Goal: Information Seeking & Learning: Learn about a topic

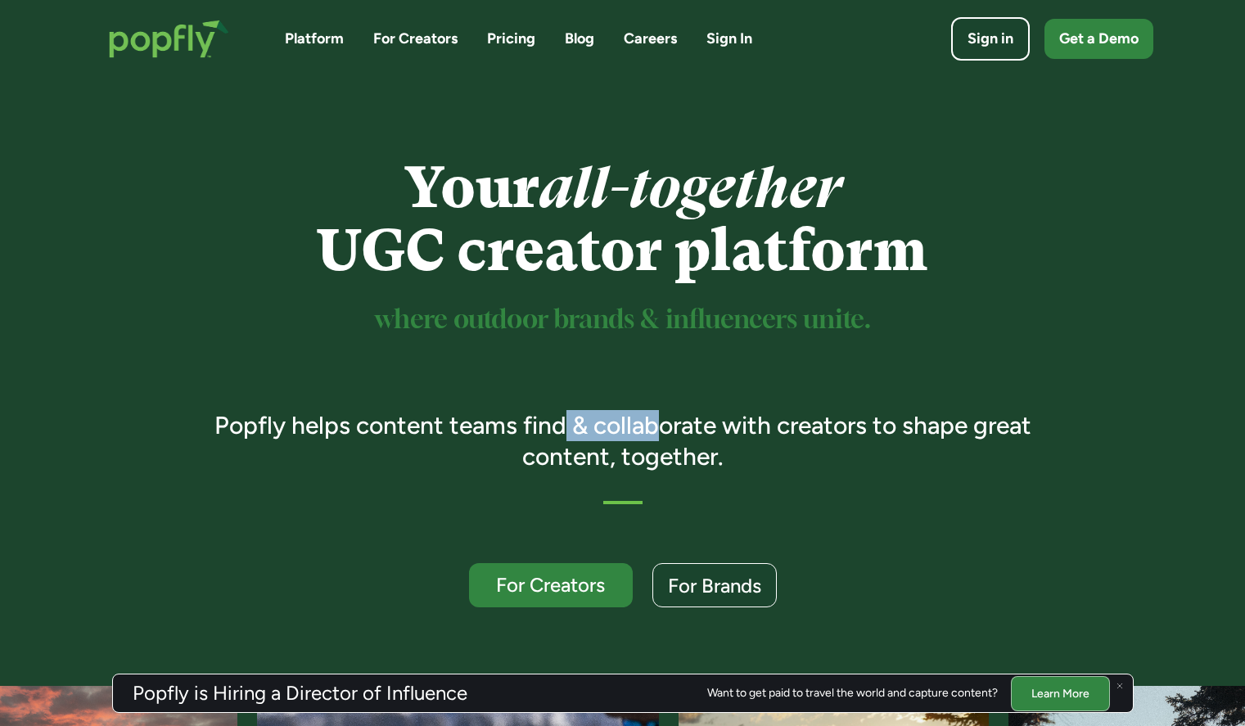
drag, startPoint x: 656, startPoint y: 432, endPoint x: 678, endPoint y: 433, distance: 21.3
click at [666, 432] on h3 "Popfly helps content teams find & collaborate with creators to shape great cont…" at bounding box center [623, 440] width 864 height 61
click at [678, 433] on h3 "Popfly helps content teams find & collaborate with creators to shape great cont…" at bounding box center [623, 440] width 864 height 61
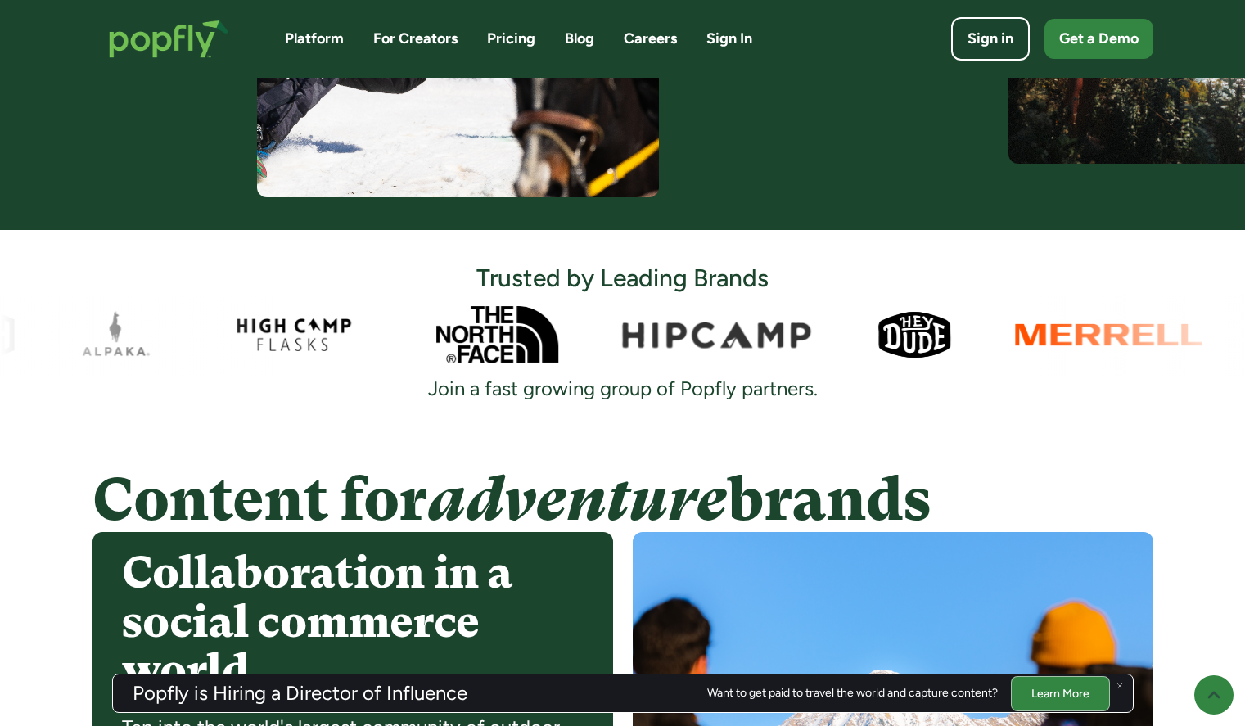
scroll to position [1149, 0]
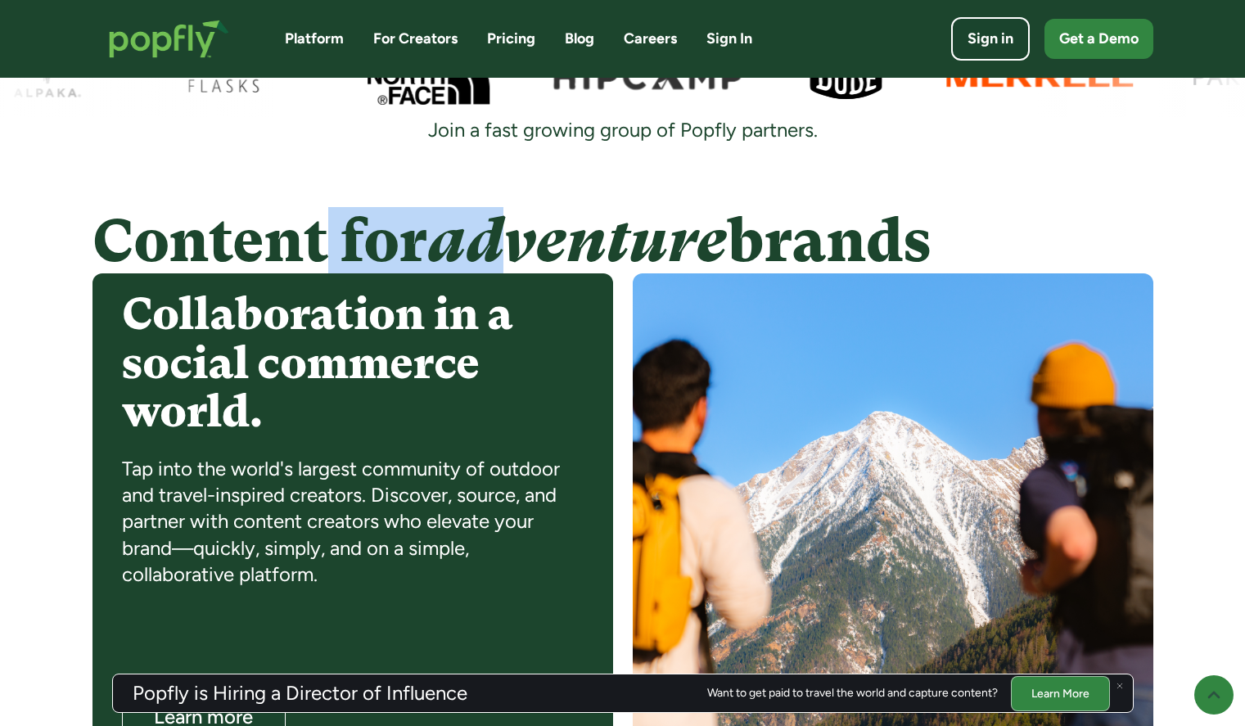
drag, startPoint x: 338, startPoint y: 233, endPoint x: 552, endPoint y: 232, distance: 213.6
click at [549, 232] on h4 "Content for adventure brands" at bounding box center [622, 241] width 1061 height 65
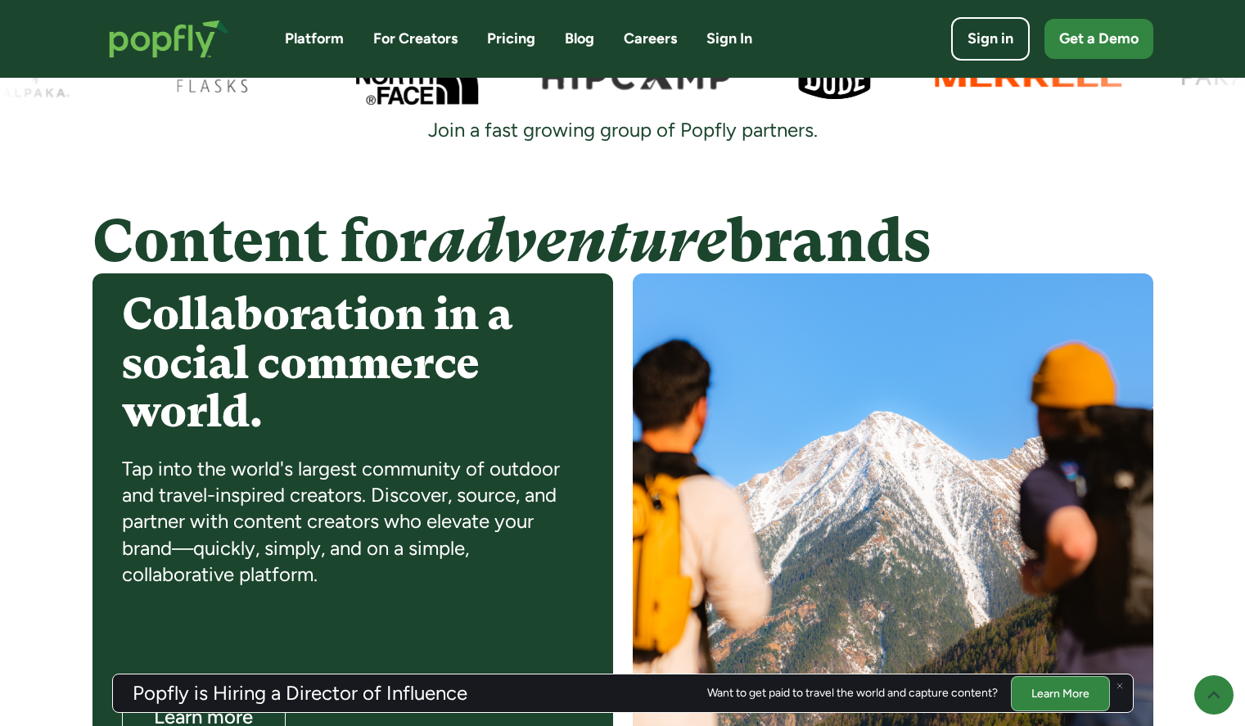
click at [570, 232] on em "adventure" at bounding box center [577, 241] width 300 height 68
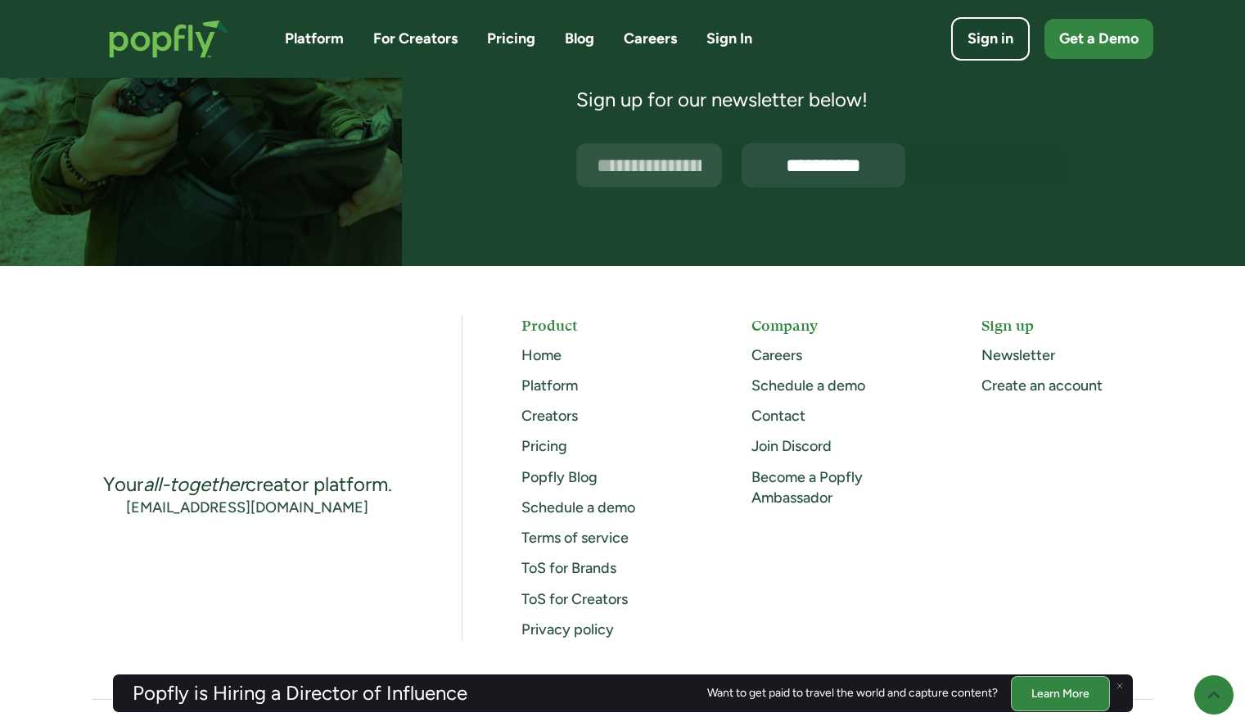
scroll to position [4223, 0]
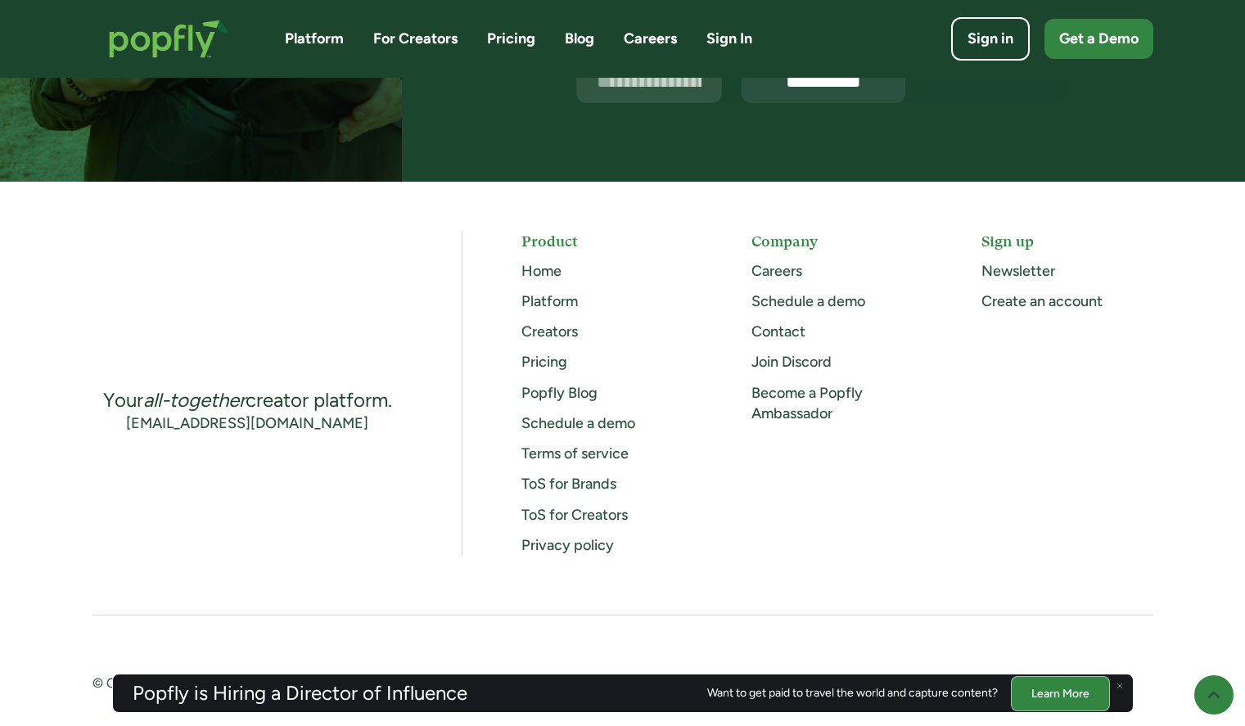
click at [577, 506] on link "ToS for Creators" at bounding box center [574, 515] width 106 height 18
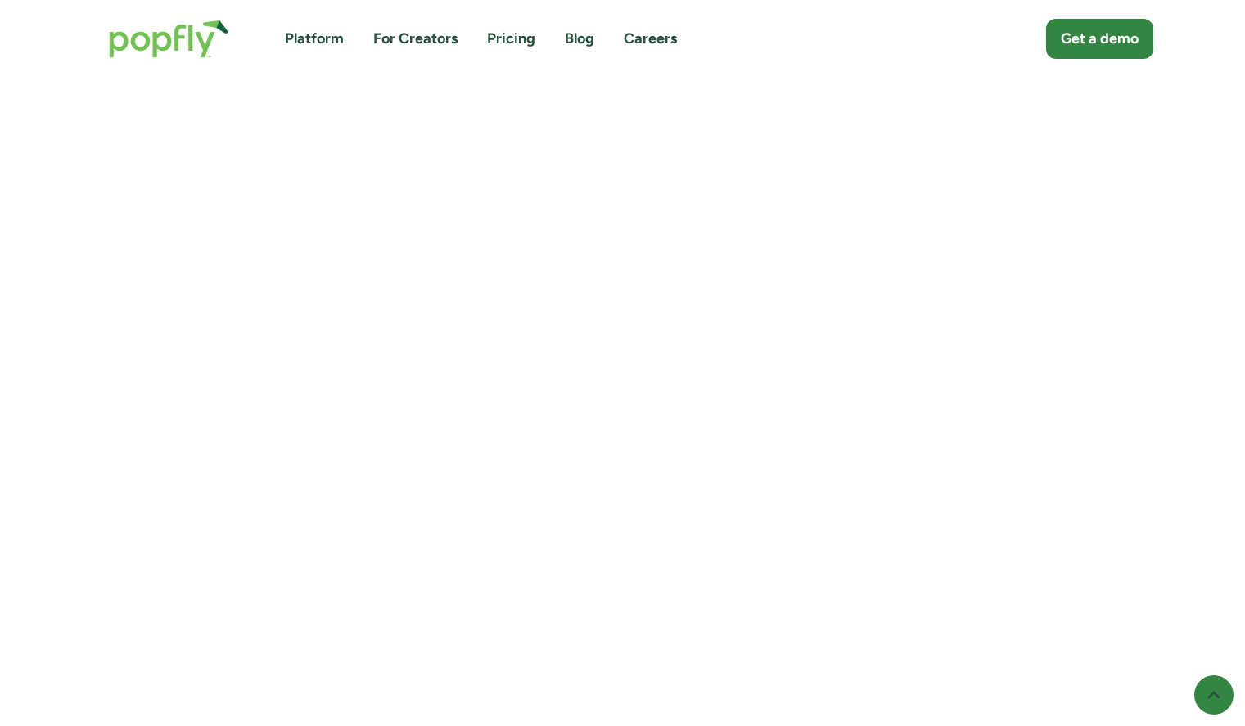
click at [319, 40] on link "Platform" at bounding box center [314, 39] width 59 height 20
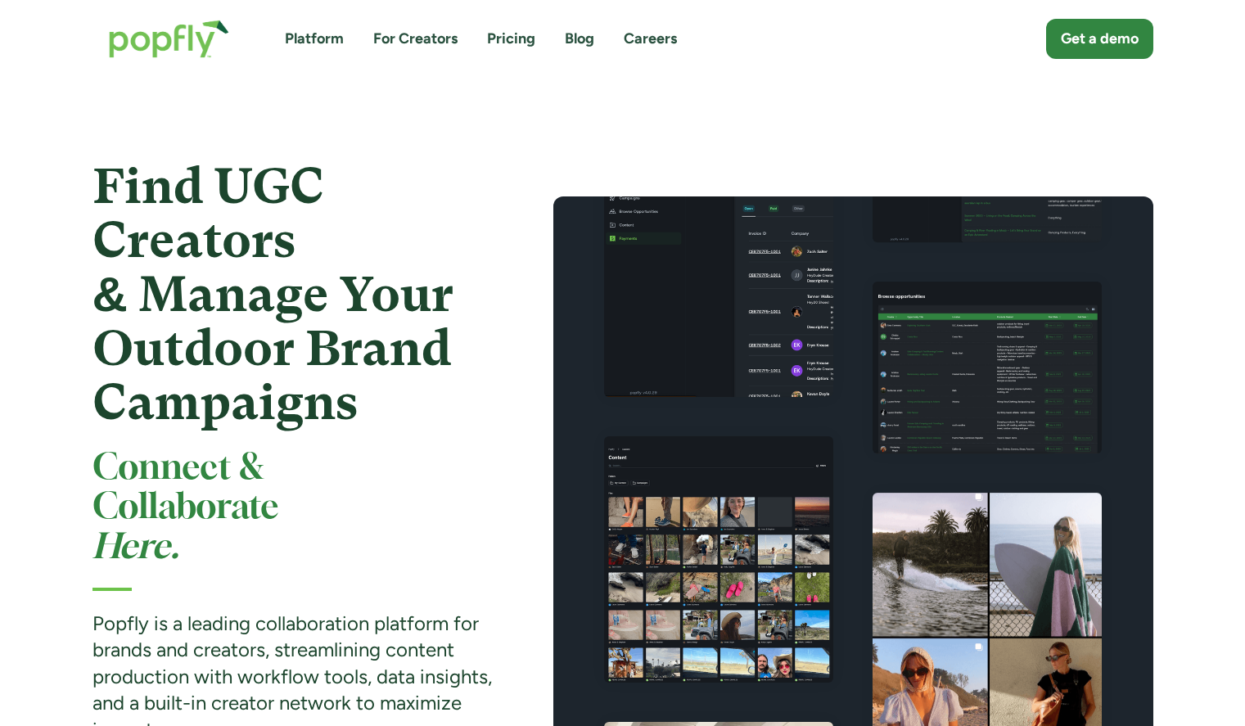
click at [314, 40] on link "Platform" at bounding box center [314, 39] width 59 height 20
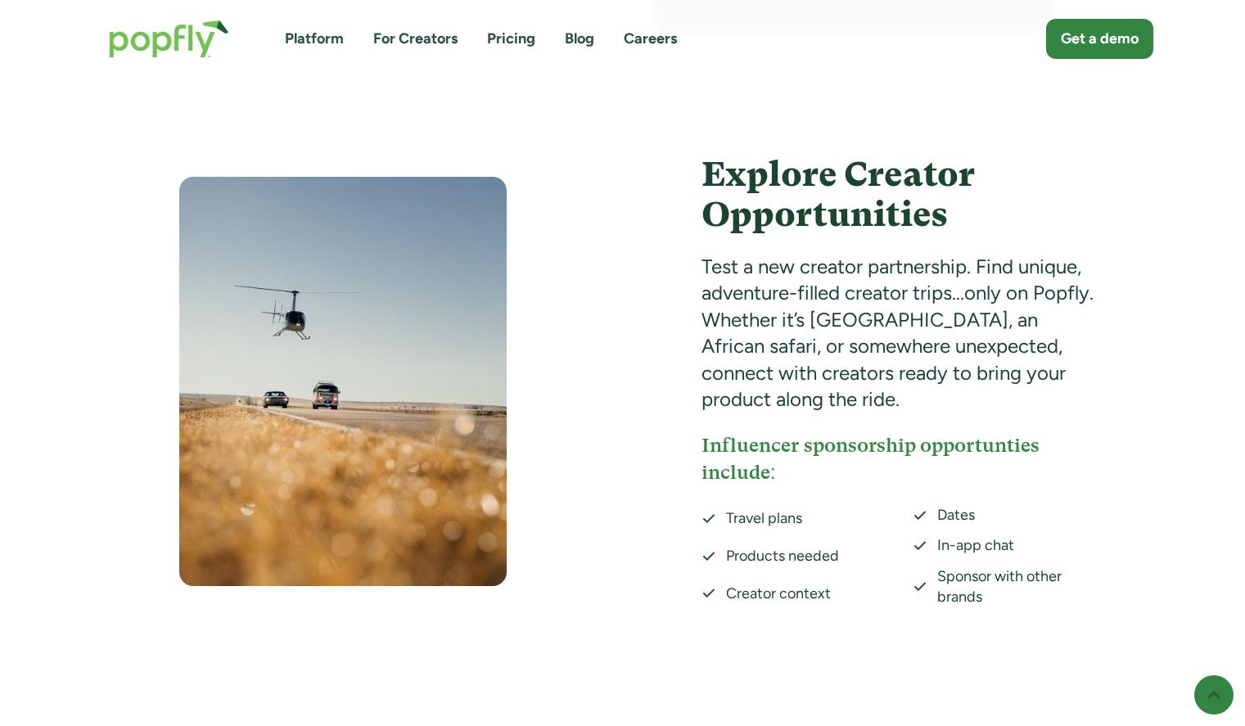
scroll to position [2614, 0]
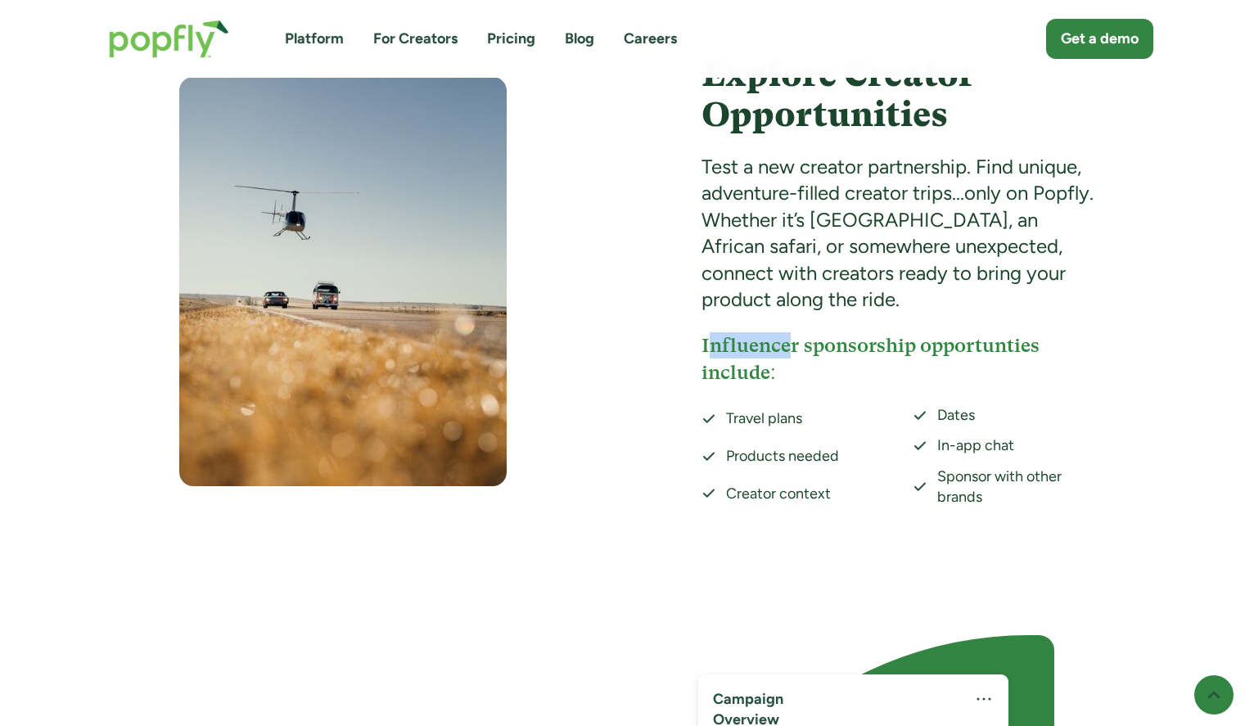
drag, startPoint x: 720, startPoint y: 336, endPoint x: 787, endPoint y: 341, distance: 68.1
click at [786, 341] on h4 "Influencer sponsorship opportunties include:" at bounding box center [902, 358] width 402 height 53
click at [787, 341] on h4 "Influencer sponsorship opportunties include:" at bounding box center [902, 358] width 402 height 53
click at [756, 360] on h4 "Influencer sponsorship opportunties include:" at bounding box center [902, 358] width 402 height 53
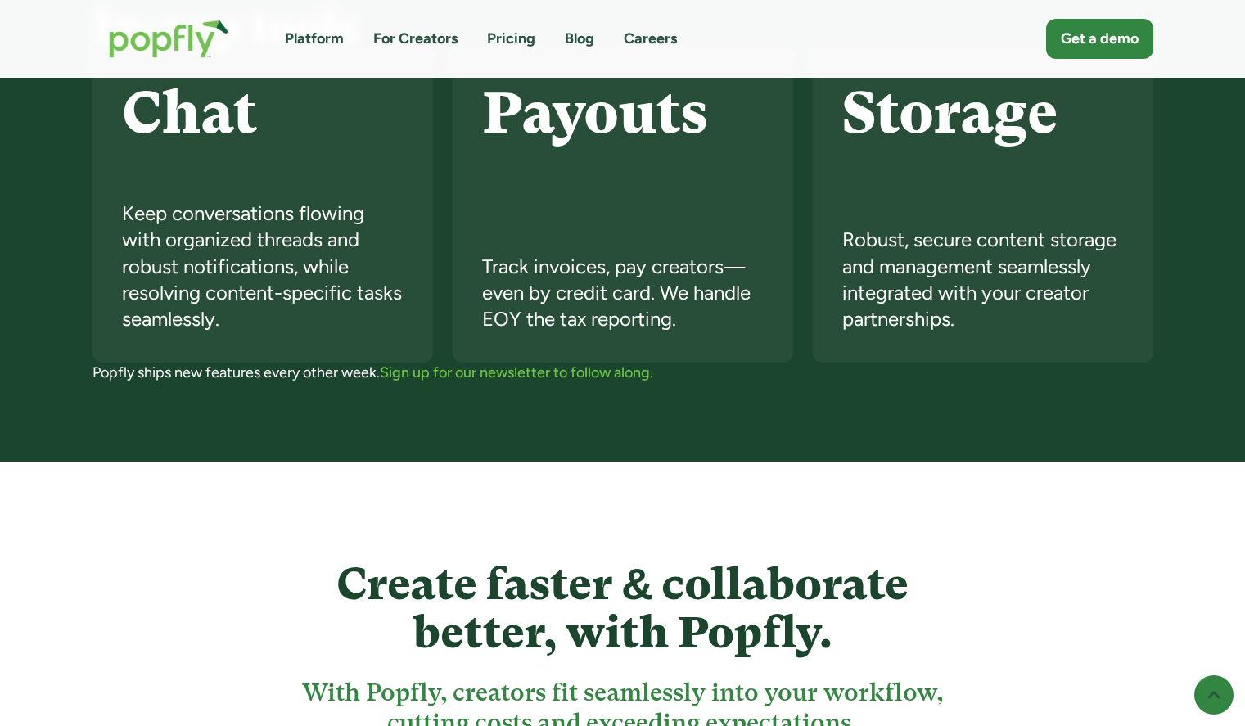
scroll to position [3868, 0]
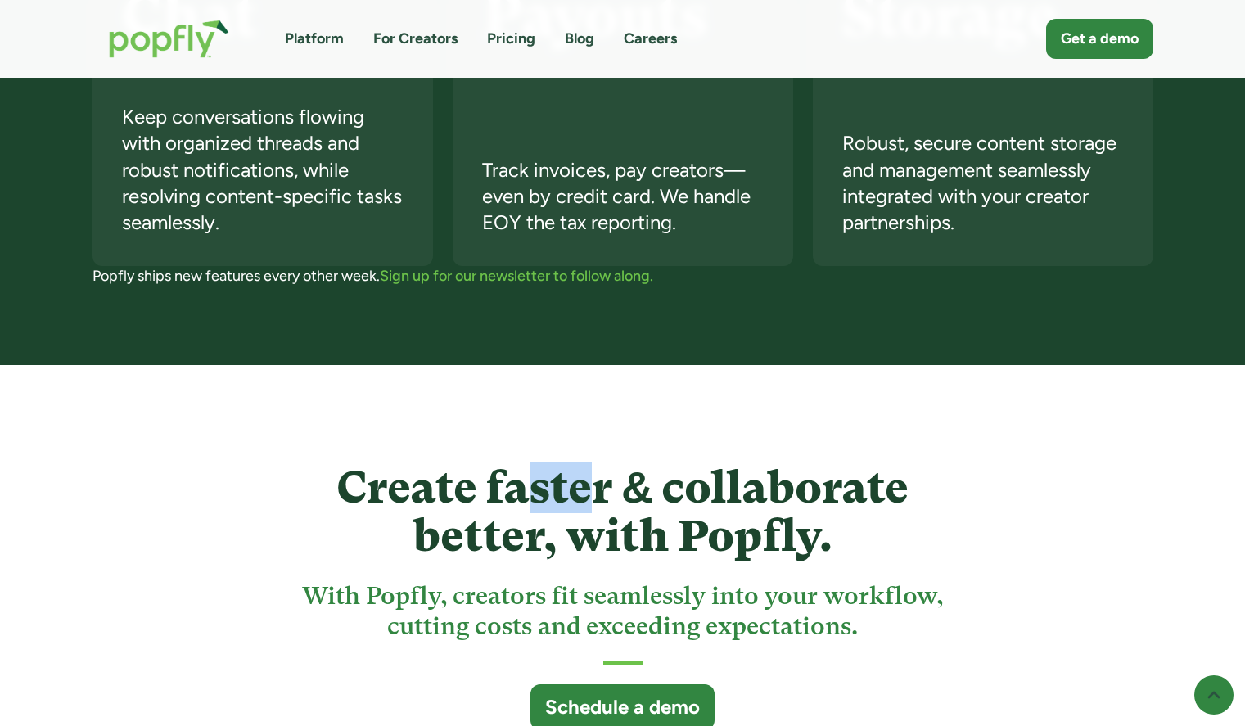
drag, startPoint x: 531, startPoint y: 467, endPoint x: 689, endPoint y: 454, distance: 158.5
click at [616, 463] on h4 "Create faster & collaborate better, with Popfly." at bounding box center [622, 511] width 679 height 97
click at [689, 463] on h4 "Create faster & collaborate better, with Popfly." at bounding box center [622, 511] width 679 height 97
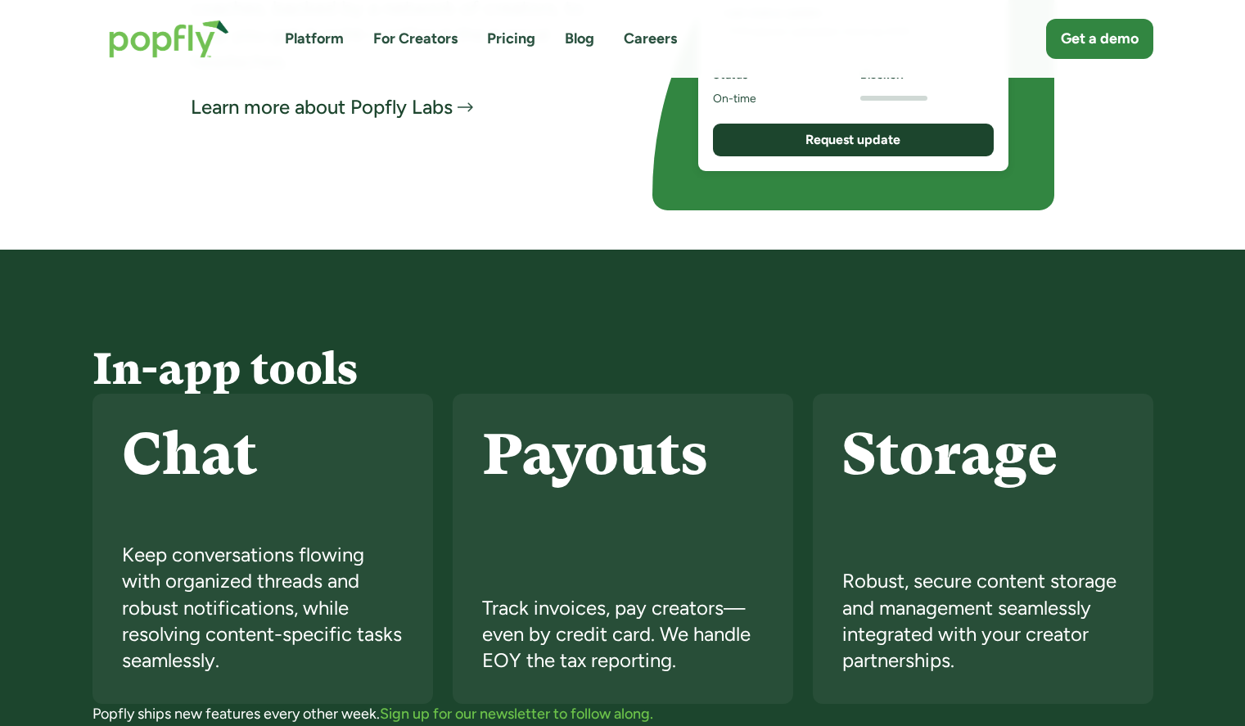
scroll to position [1594, 0]
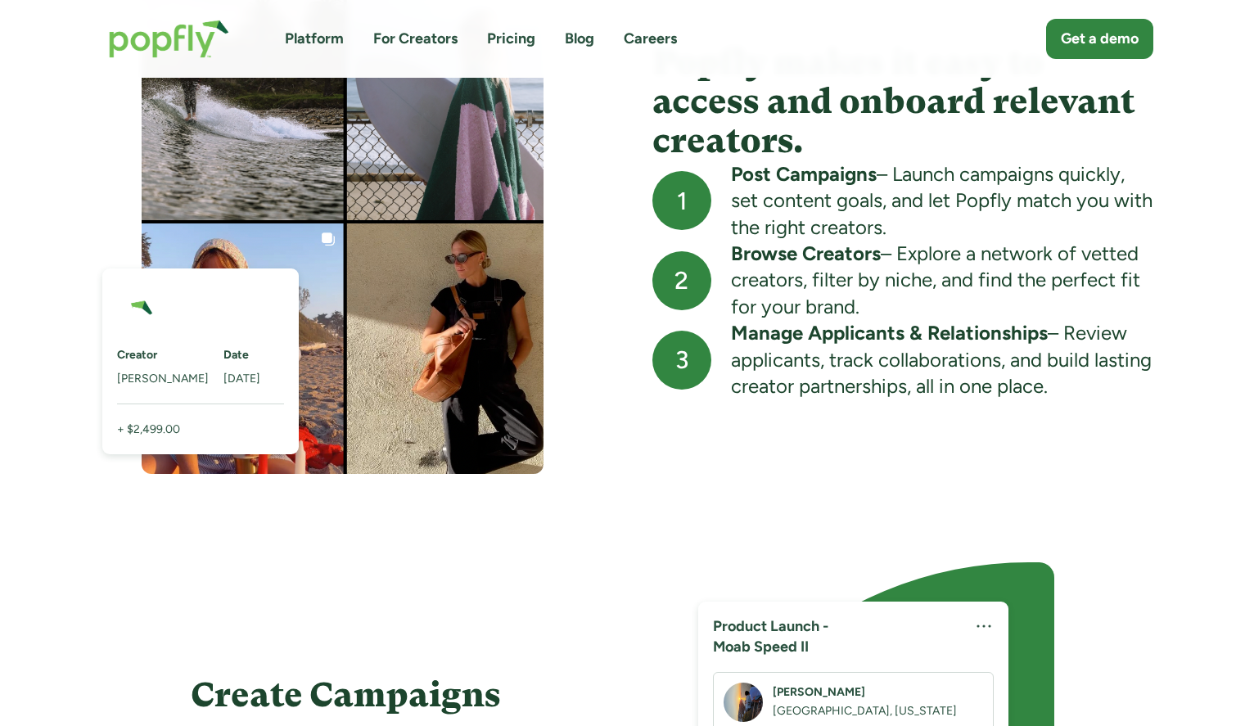
click at [407, 34] on link "For Creators" at bounding box center [415, 39] width 84 height 20
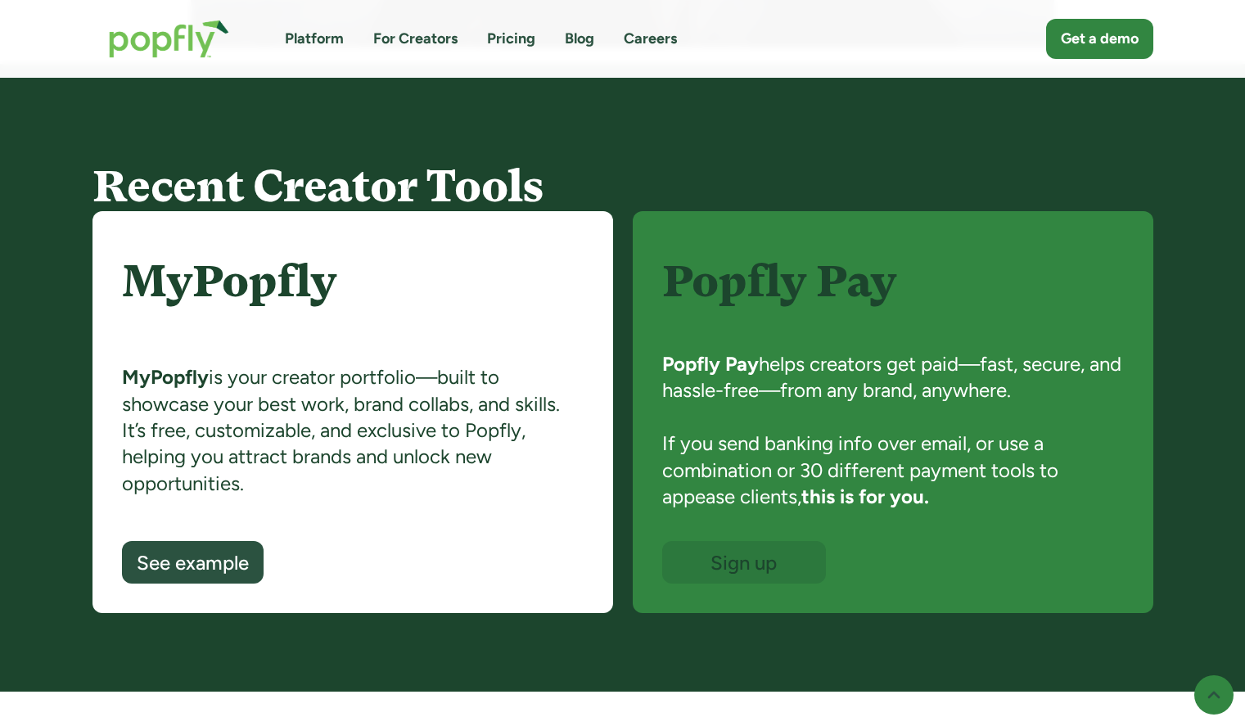
scroll to position [1131, 0]
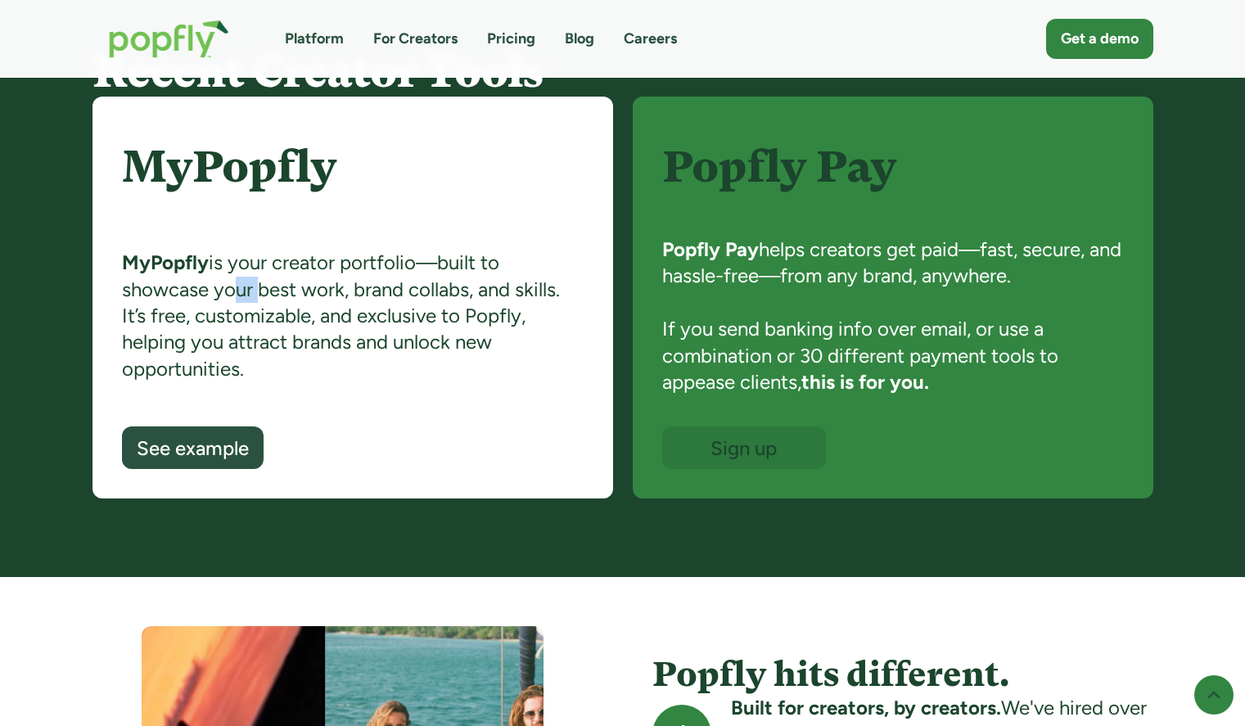
drag, startPoint x: 222, startPoint y: 287, endPoint x: 289, endPoint y: 297, distance: 67.8
click at [282, 295] on div "MyPopfly is your creator portfolio—built to showcase your best work, brand coll…" at bounding box center [353, 338] width 462 height 177
click at [290, 297] on div "MyPopfly is your creator portfolio—built to showcase your best work, brand coll…" at bounding box center [353, 338] width 462 height 177
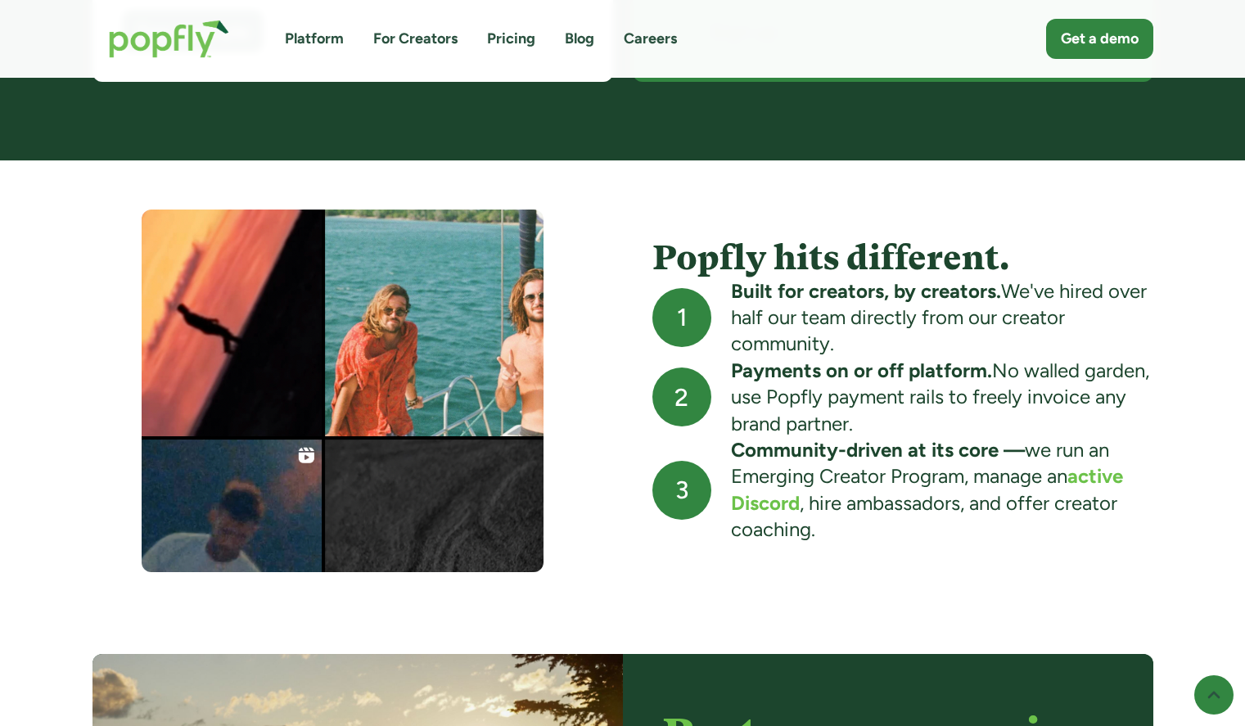
scroll to position [1603, 0]
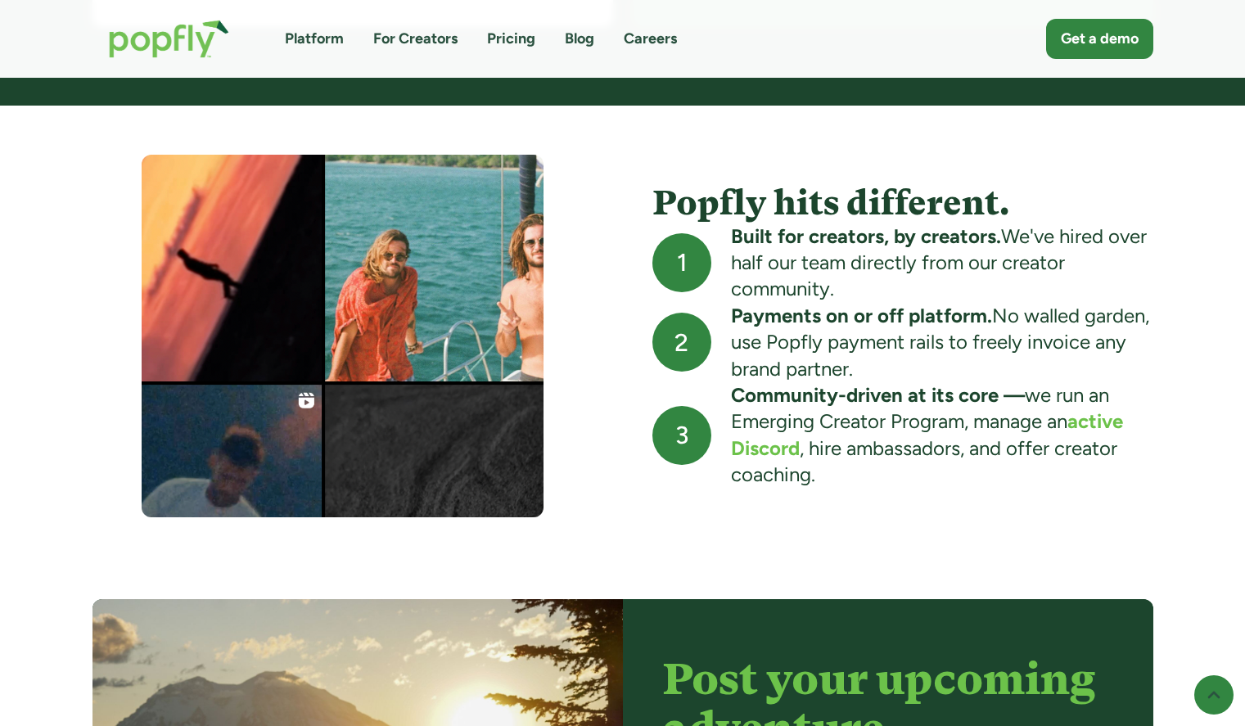
drag, startPoint x: 878, startPoint y: 462, endPoint x: 959, endPoint y: 434, distance: 85.2
click at [878, 462] on div "Community-driven at its core — we run an Emerging Creator Program, manage an ac…" at bounding box center [942, 435] width 422 height 106
click at [1018, 426] on div "Community-driven at its core — we run an Emerging Creator Program, manage an ac…" at bounding box center [942, 435] width 422 height 106
drag, startPoint x: 890, startPoint y: 417, endPoint x: 908, endPoint y: 418, distance: 18.0
click at [907, 418] on div "Community-driven at its core — we run an Emerging Creator Program, manage an ac…" at bounding box center [942, 435] width 422 height 106
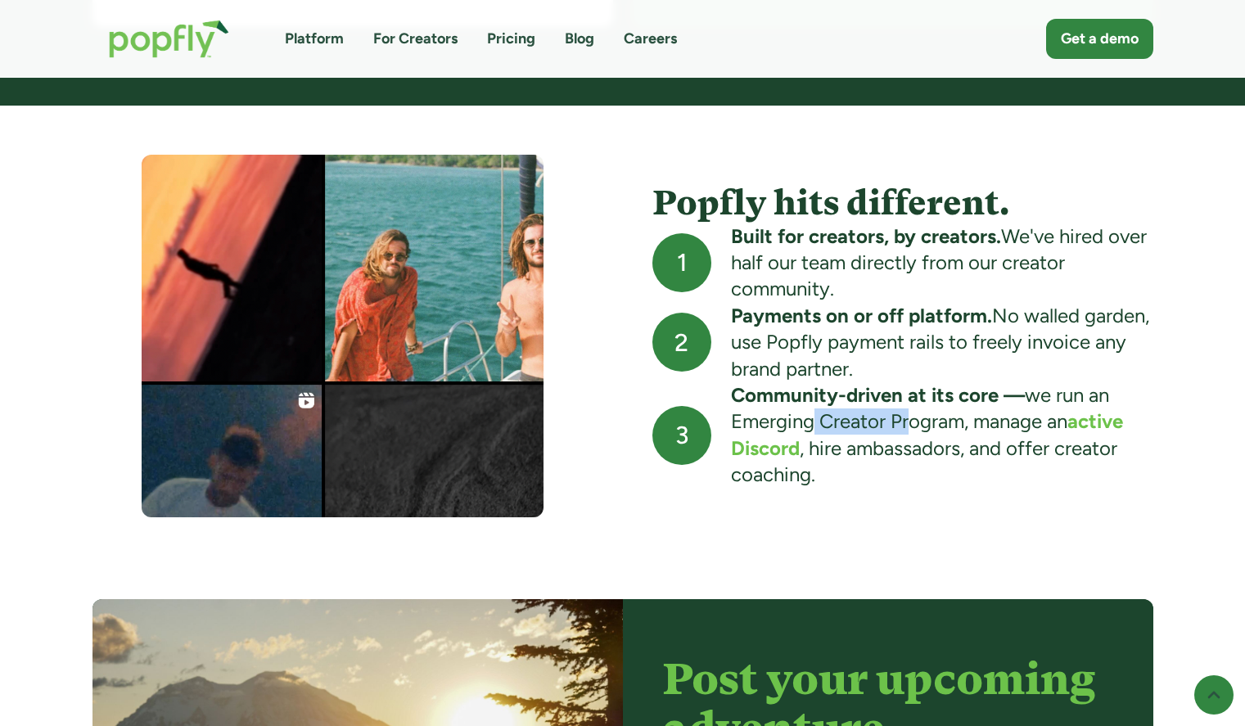
click at [908, 418] on div "Community-driven at its core — we run an Emerging Creator Program, manage an ac…" at bounding box center [942, 435] width 422 height 106
click at [902, 424] on div "Community-driven at its core — we run an Emerging Creator Program, manage an ac…" at bounding box center [942, 435] width 422 height 106
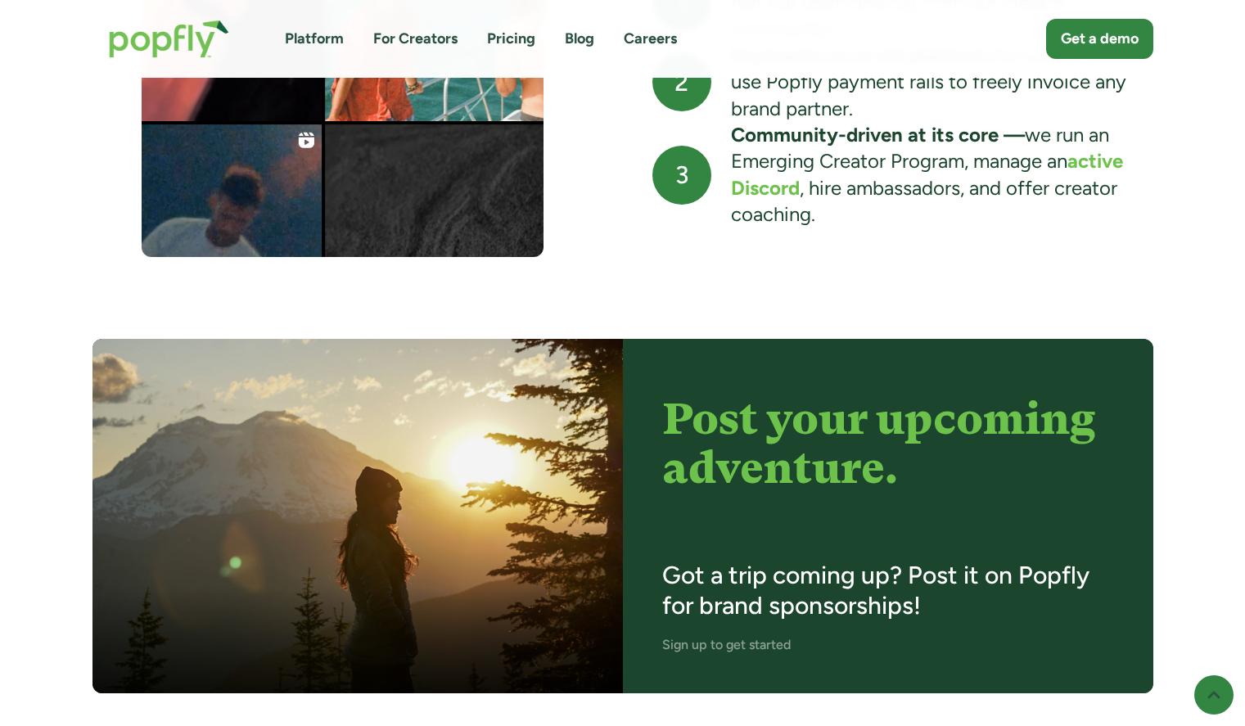
scroll to position [1962, 0]
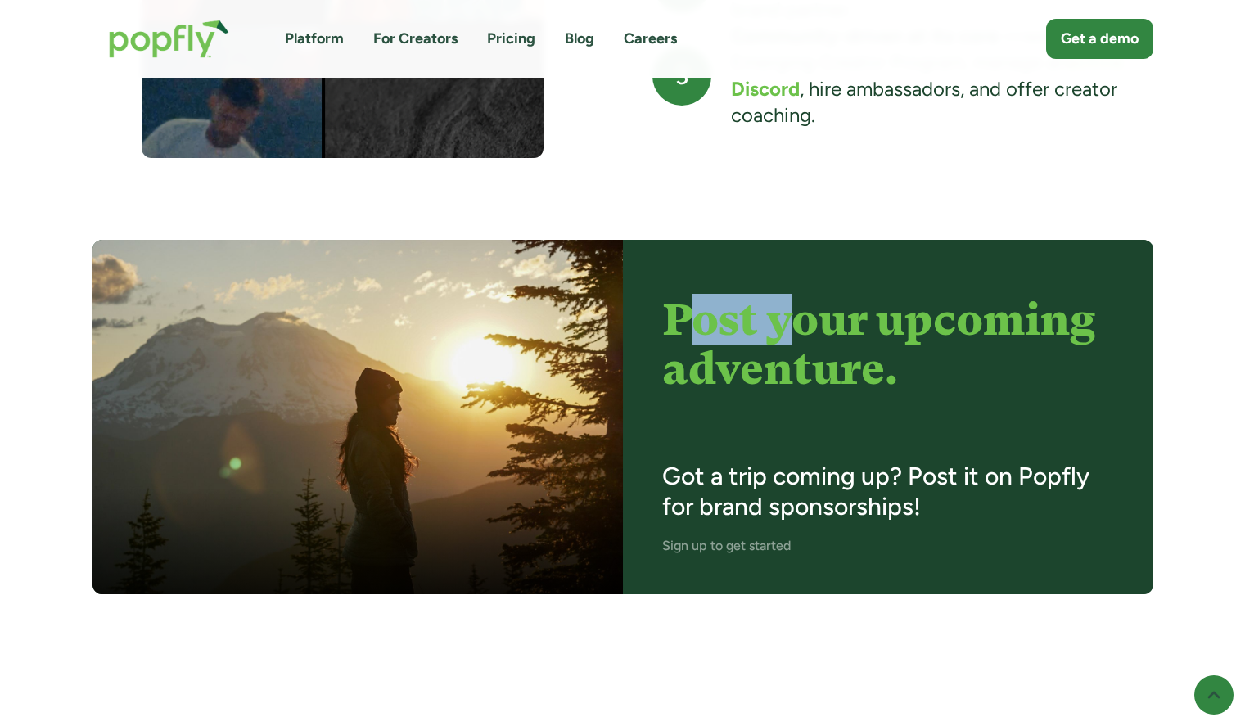
drag, startPoint x: 686, startPoint y: 318, endPoint x: 846, endPoint y: 322, distance: 160.5
click at [828, 321] on h4 "Post your upcoming adventure." at bounding box center [888, 343] width 452 height 97
click at [873, 323] on h4 "Post your upcoming adventure." at bounding box center [888, 343] width 452 height 97
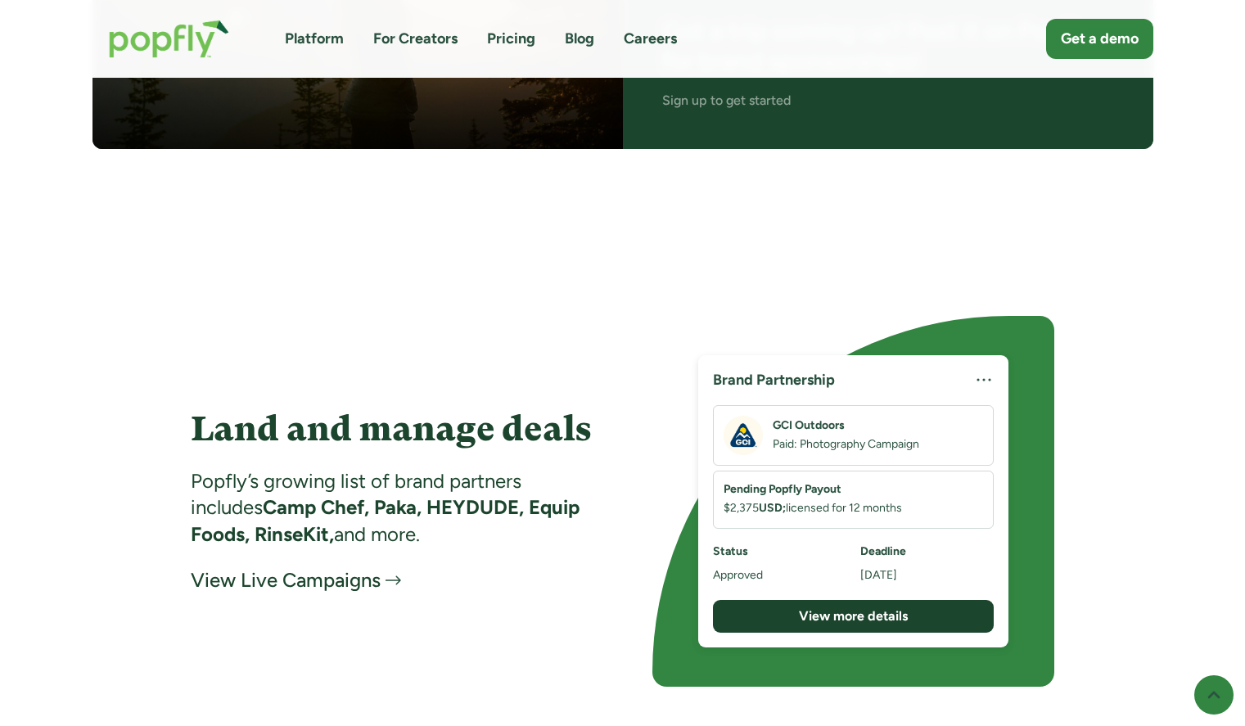
scroll to position [2523, 0]
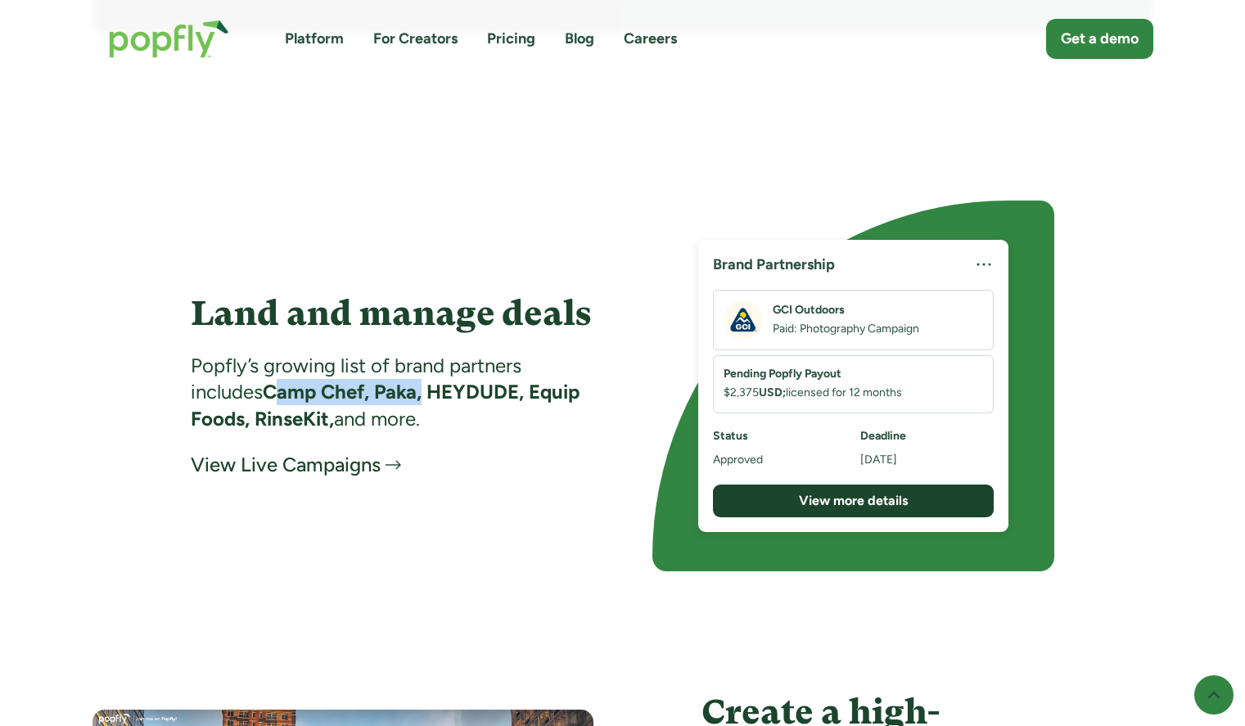
drag, startPoint x: 350, startPoint y: 387, endPoint x: 433, endPoint y: 381, distance: 82.9
click at [433, 381] on strong "Camp Chef, Paka, HEYDUDE, Equip Foods, RinseKit," at bounding box center [385, 405] width 389 height 50
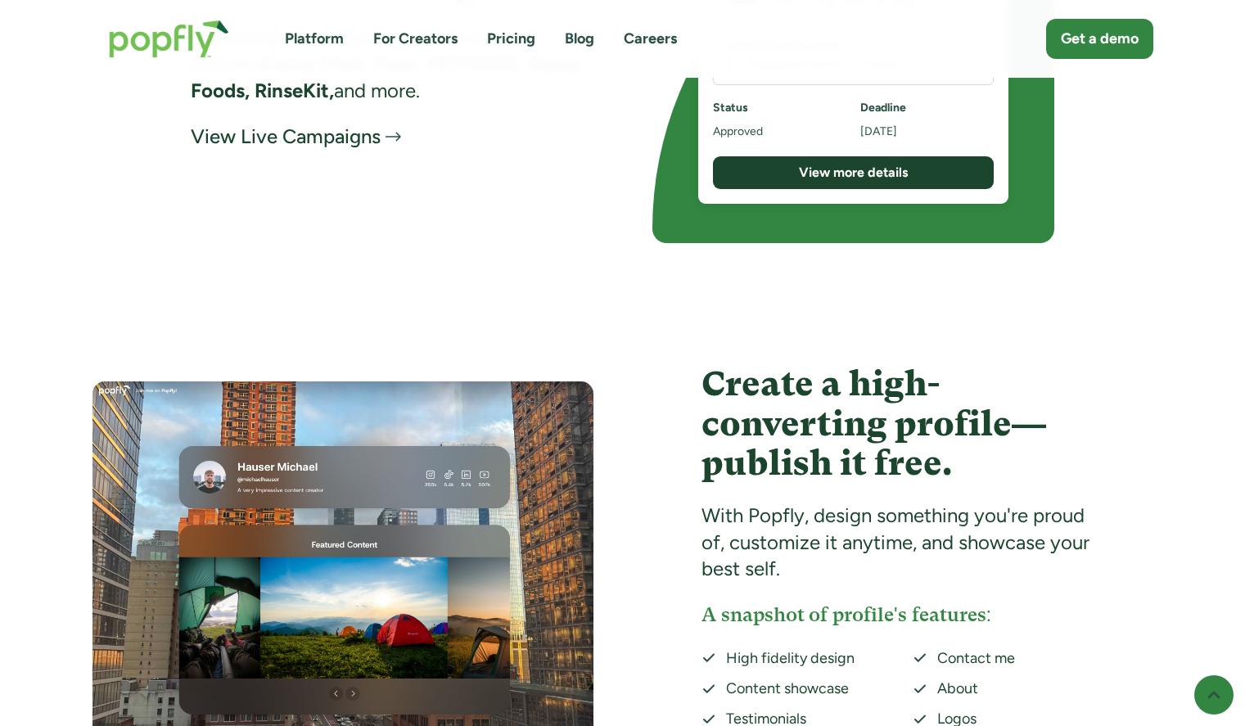
scroll to position [2858, 0]
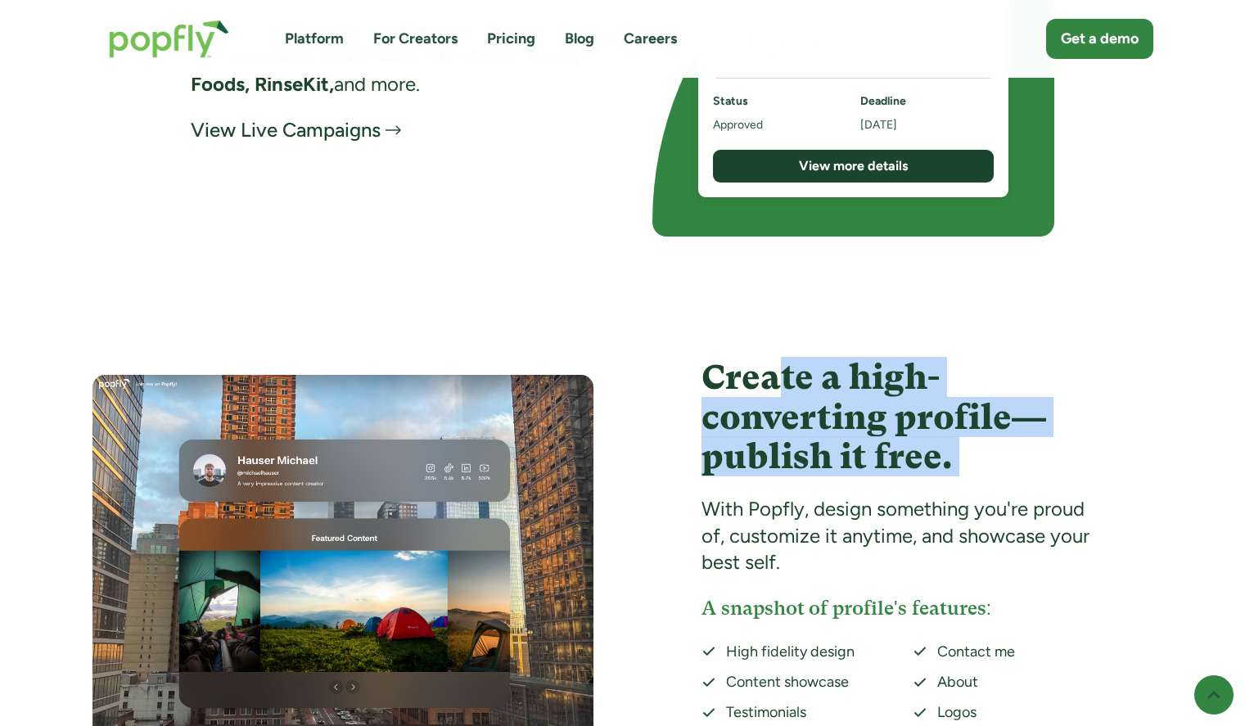
drag, startPoint x: 786, startPoint y: 388, endPoint x: 801, endPoint y: 484, distance: 96.9
click at [801, 485] on div "Create a high-converting profile—publish it free. With Popfly, design something…" at bounding box center [902, 564] width 402 height 412
click at [801, 476] on div "Create a high-converting profile—publish it free. With Popfly, design something…" at bounding box center [902, 564] width 402 height 412
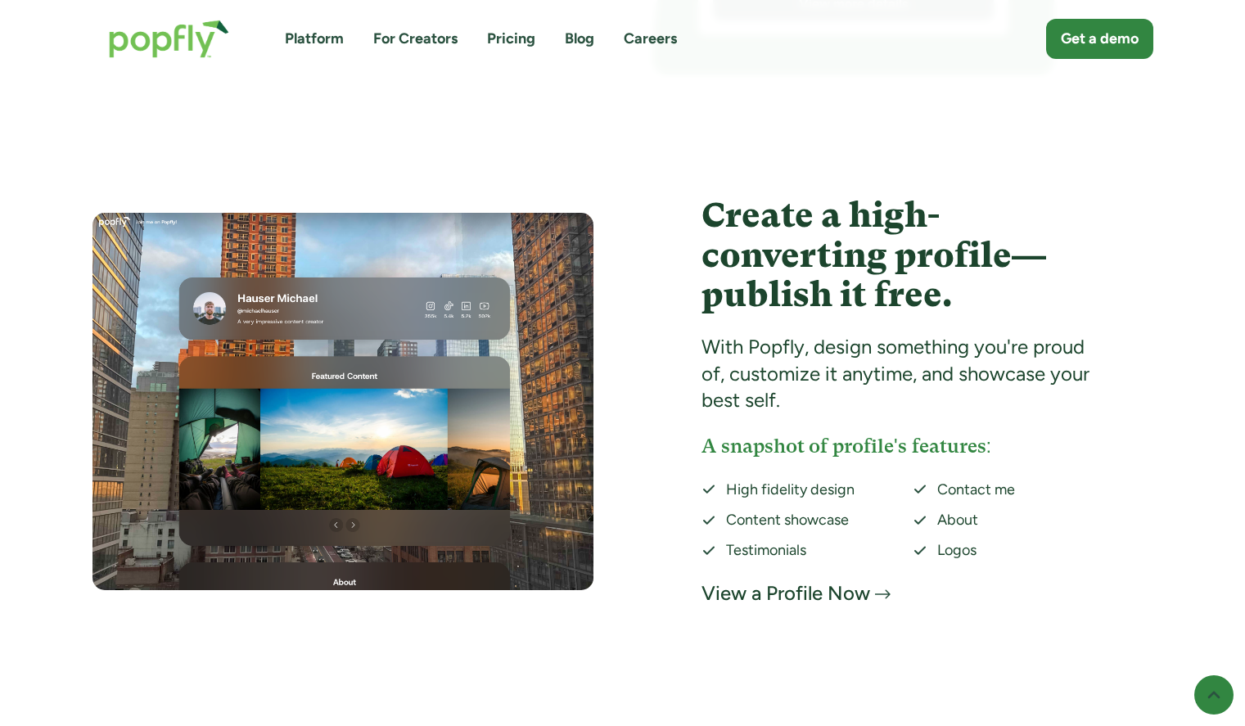
scroll to position [3117, 0]
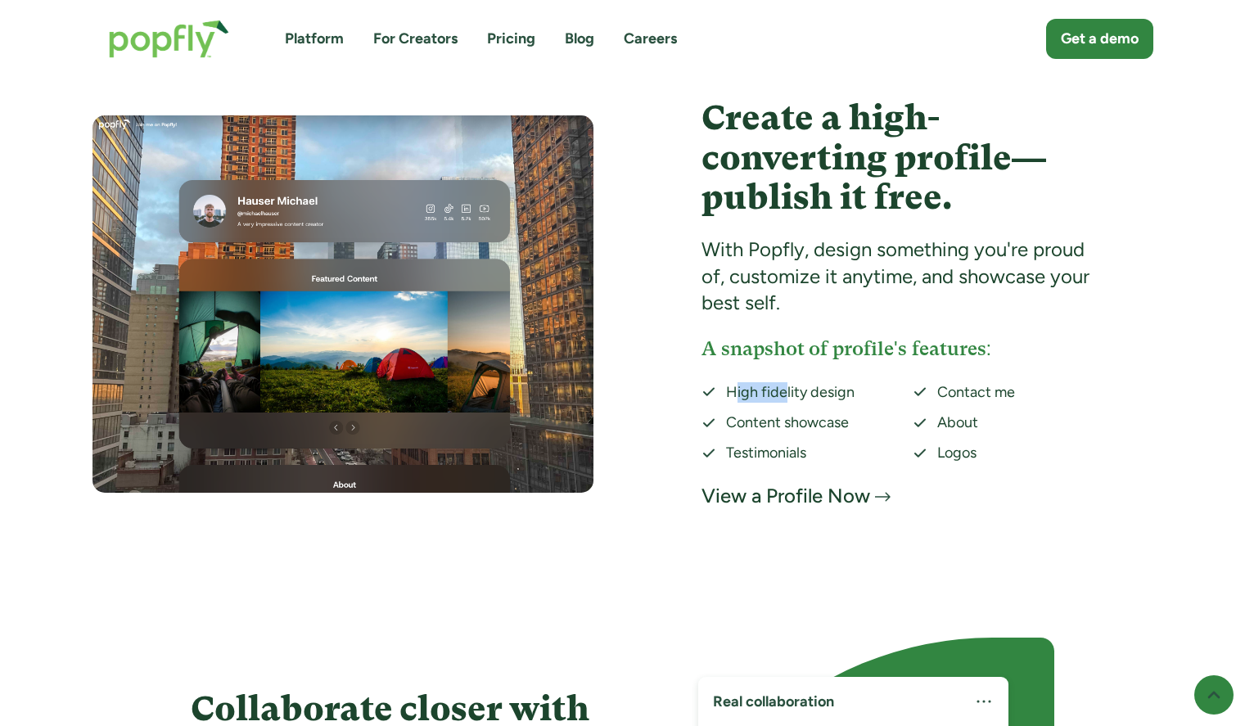
drag, startPoint x: 733, startPoint y: 381, endPoint x: 791, endPoint y: 390, distance: 58.9
click at [791, 390] on div "High fidelity design" at bounding box center [809, 392] width 167 height 20
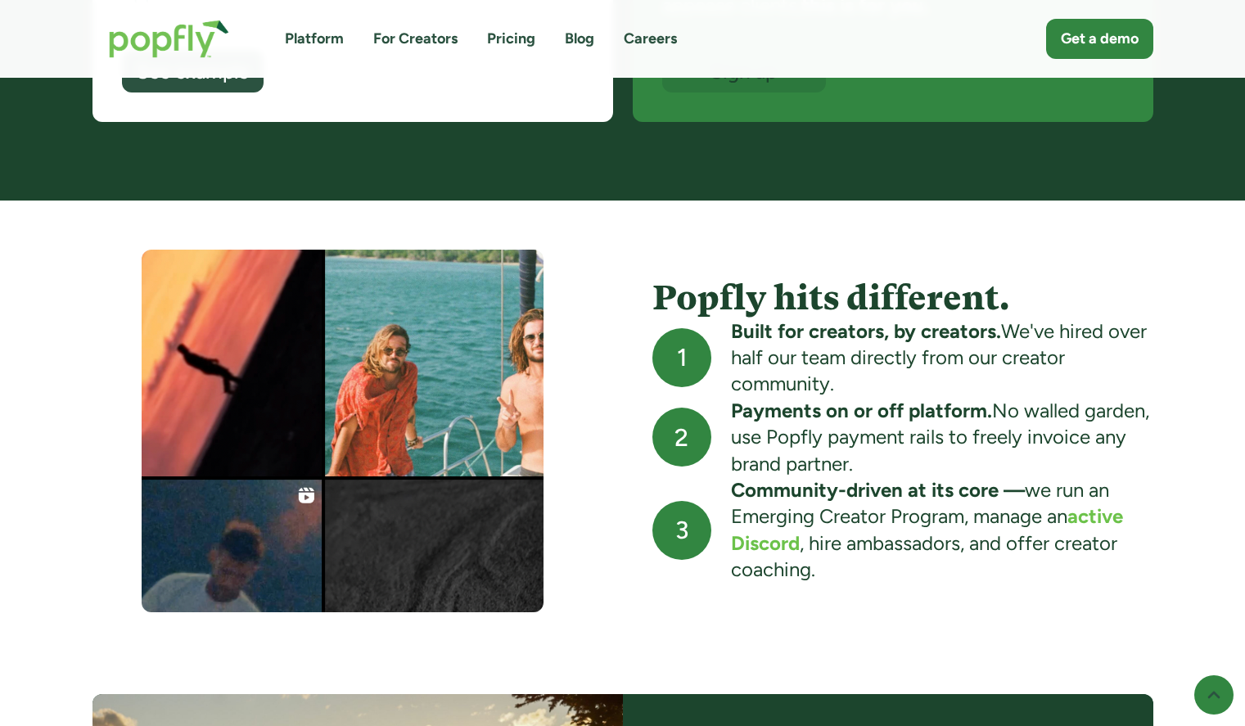
scroll to position [1778, 0]
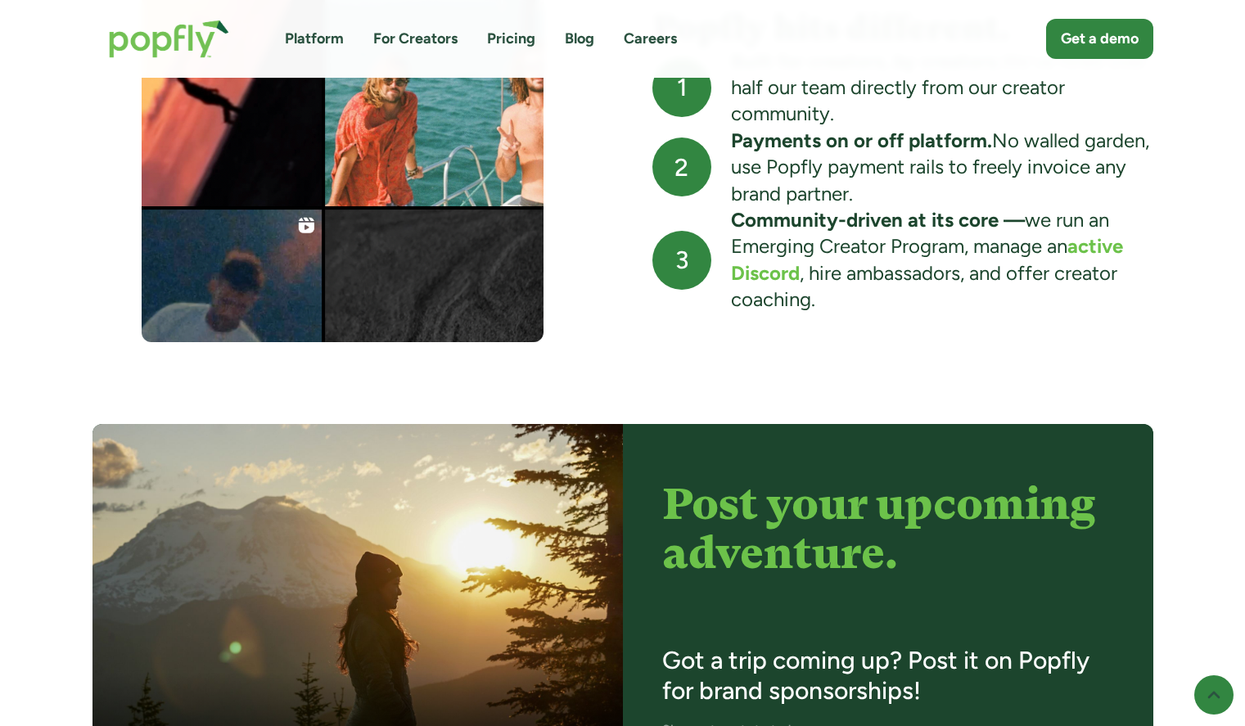
click at [760, 268] on strong "active Discord" at bounding box center [927, 259] width 392 height 50
